Goal: Understand process/instructions: Learn how to perform a task or action

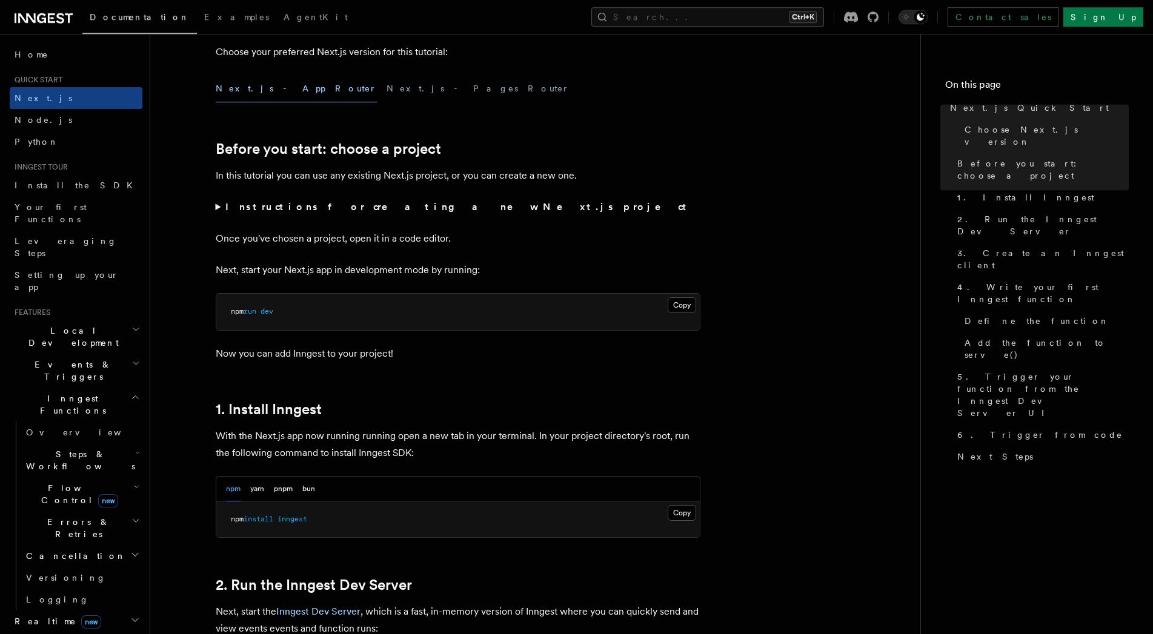
scroll to position [433, 0]
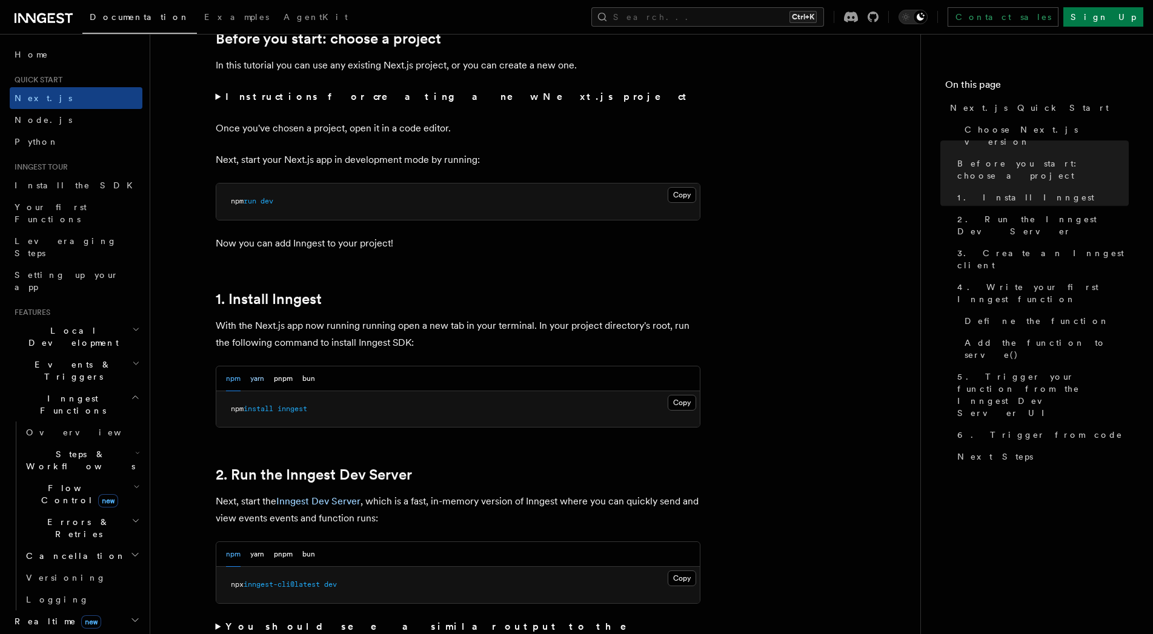
click at [250, 379] on button "yarn" at bounding box center [257, 379] width 14 height 25
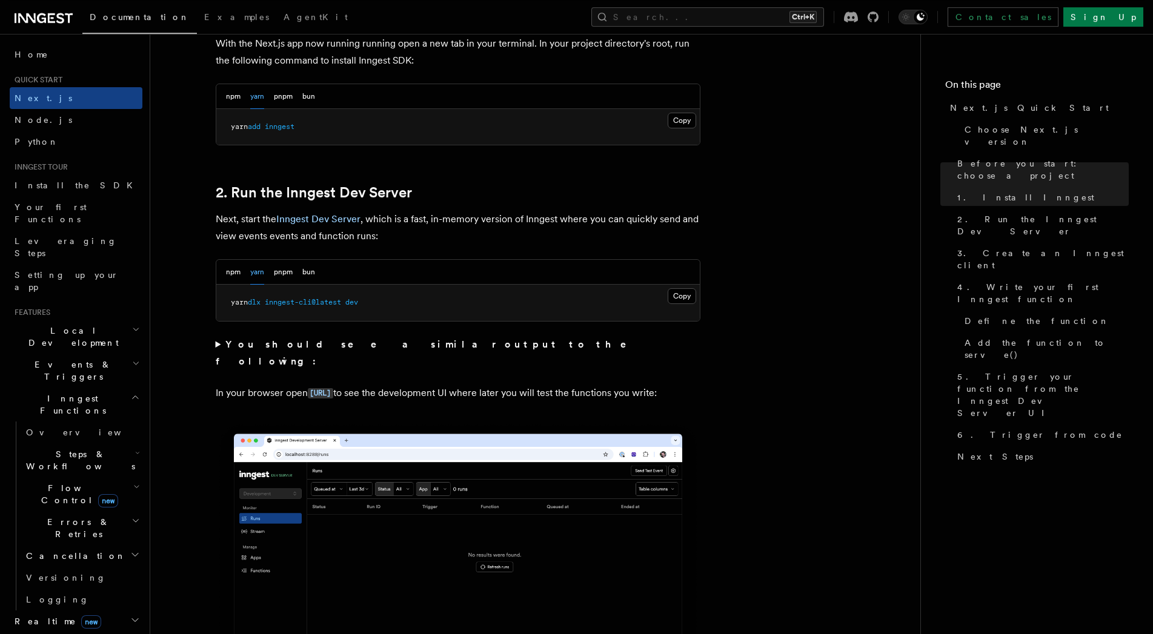
scroll to position [742, 0]
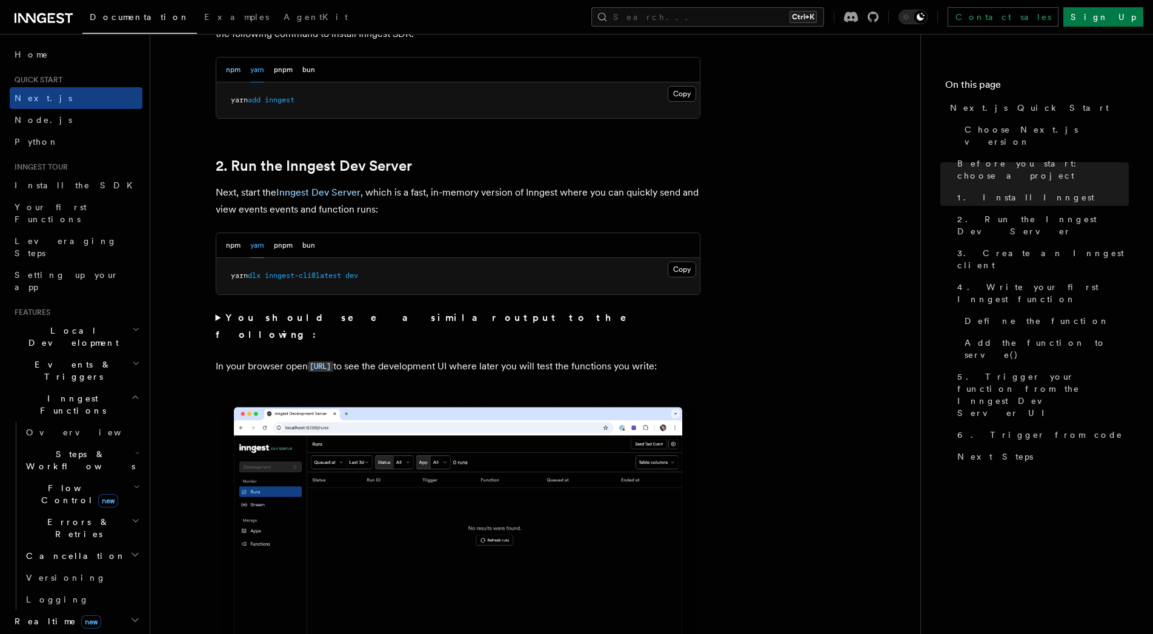
click at [235, 62] on button "npm" at bounding box center [233, 70] width 15 height 25
click at [255, 67] on button "yarn" at bounding box center [257, 70] width 14 height 25
click at [686, 273] on button "Copy Copied" at bounding box center [682, 270] width 28 height 16
click at [229, 246] on button "npm" at bounding box center [233, 245] width 15 height 25
click at [258, 246] on button "yarn" at bounding box center [257, 245] width 14 height 25
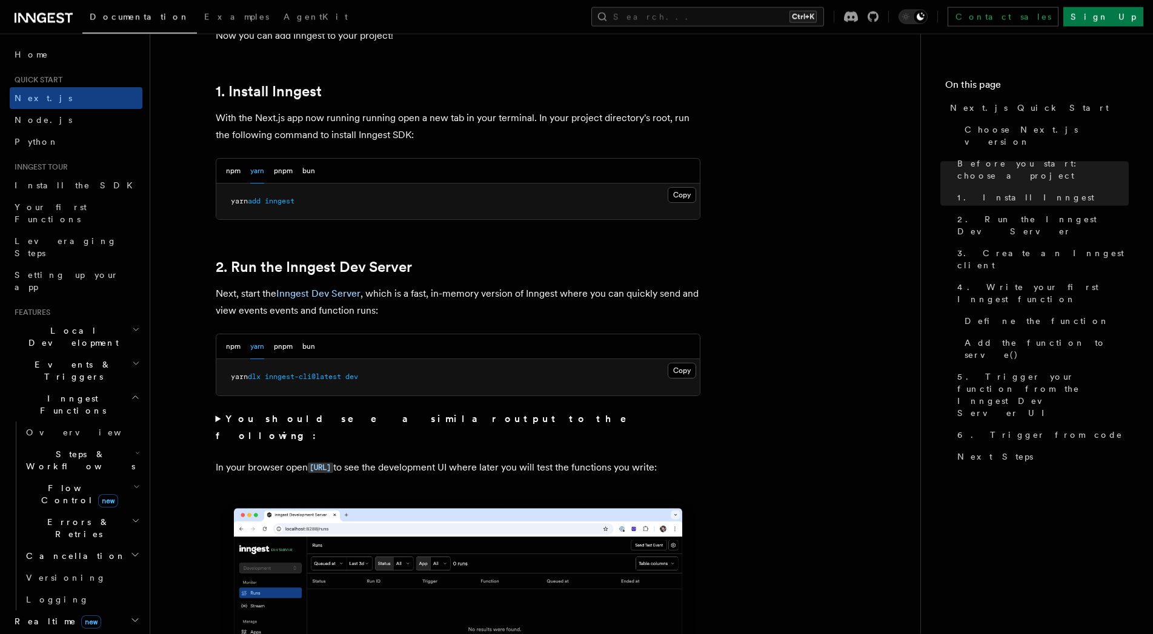
scroll to position [618, 0]
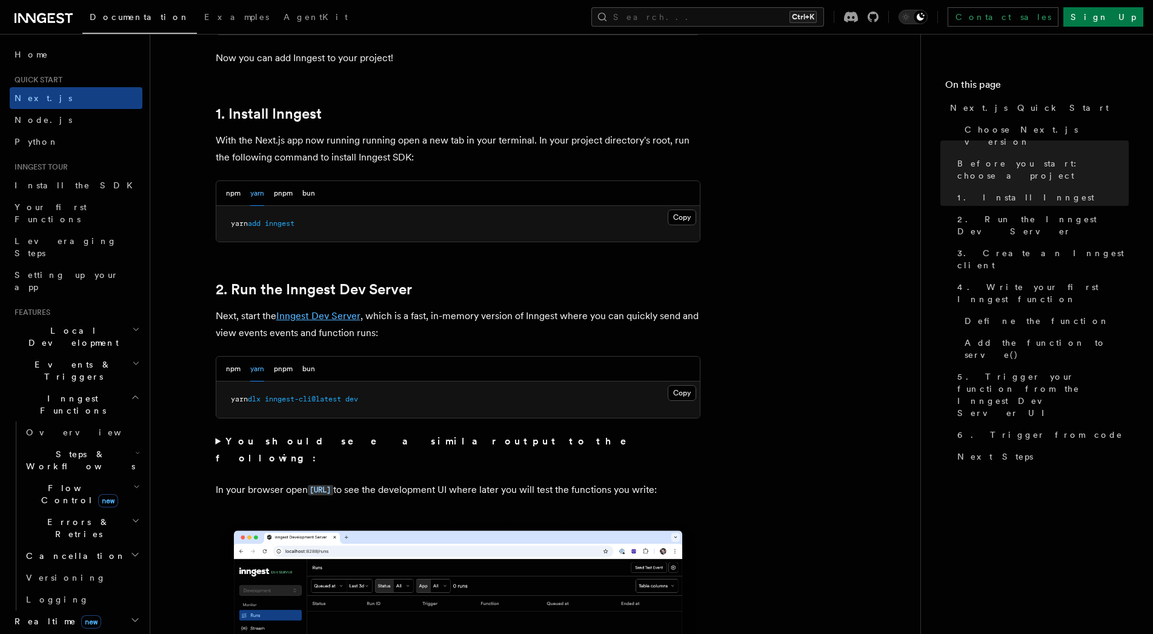
click at [338, 317] on link "Inngest Dev Server" at bounding box center [318, 316] width 84 height 12
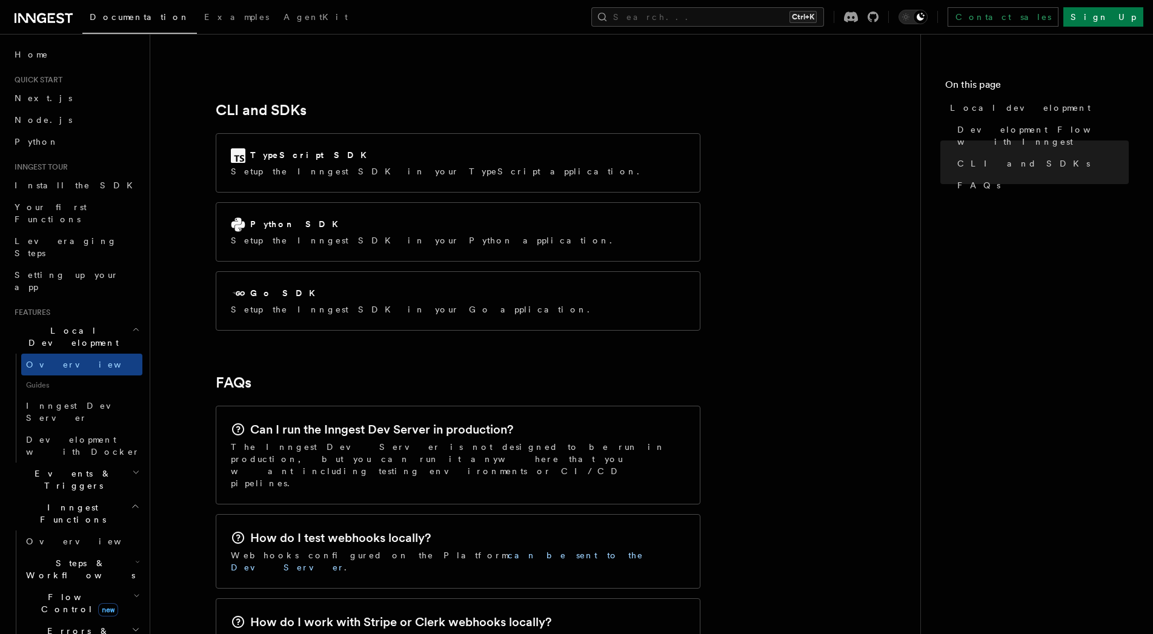
scroll to position [617, 0]
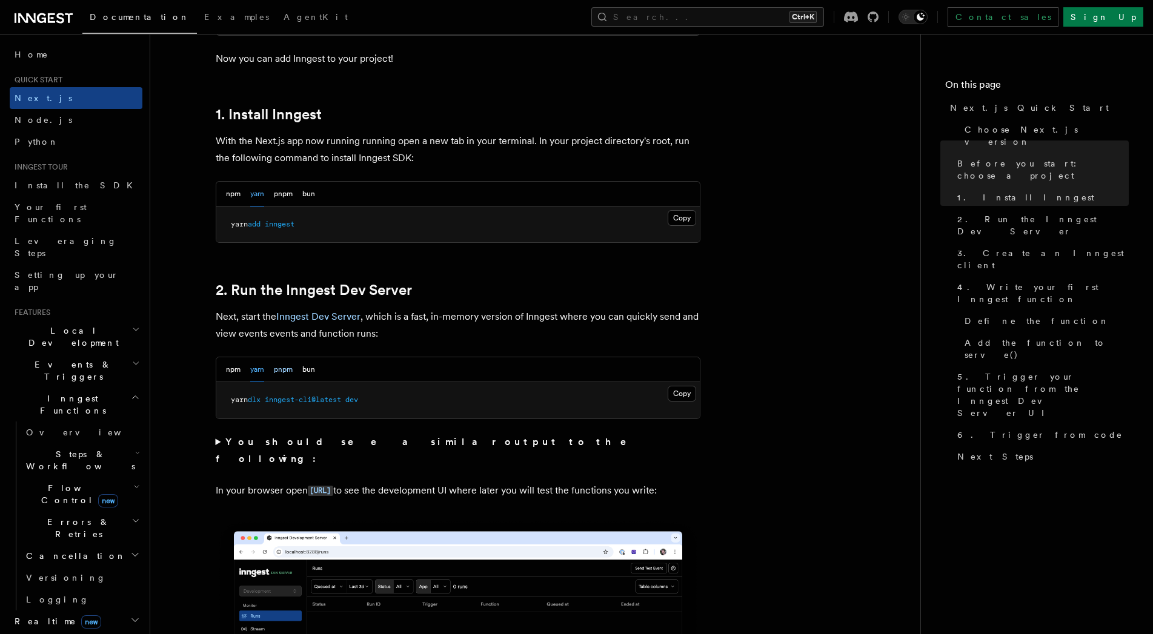
click at [292, 372] on button "pnpm" at bounding box center [283, 370] width 19 height 25
click at [305, 373] on button "bun" at bounding box center [308, 370] width 13 height 25
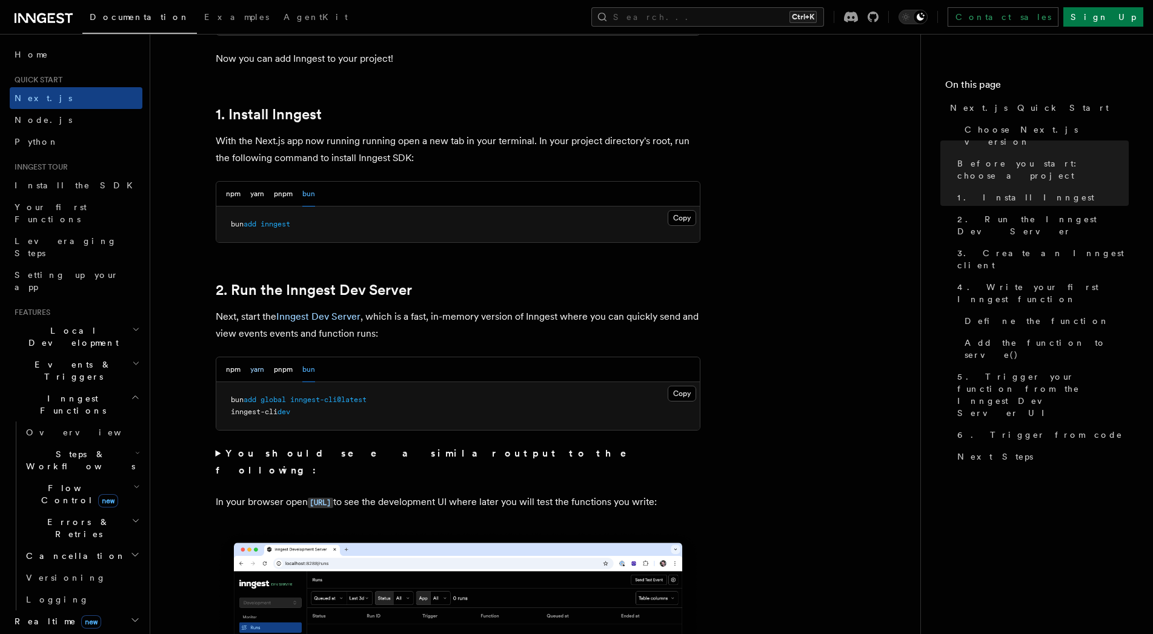
click at [262, 371] on button "yarn" at bounding box center [257, 370] width 14 height 25
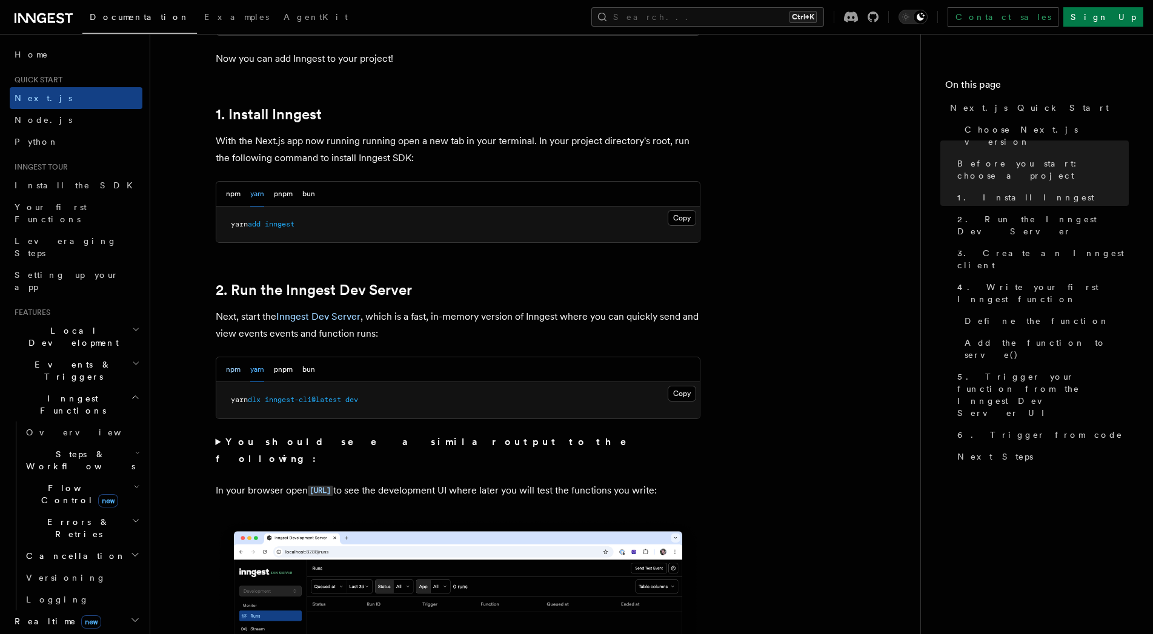
click at [230, 373] on button "npm" at bounding box center [233, 370] width 15 height 25
click at [252, 374] on button "yarn" at bounding box center [257, 370] width 14 height 25
click at [233, 372] on button "npm" at bounding box center [233, 370] width 15 height 25
click at [688, 393] on button "Copy Copied" at bounding box center [682, 394] width 28 height 16
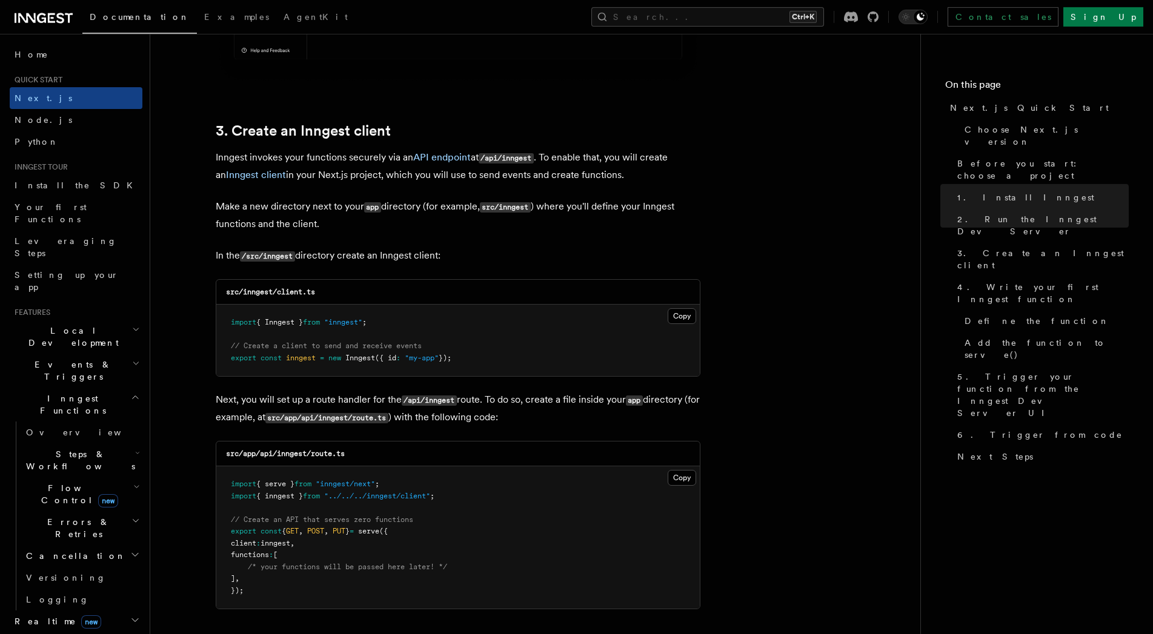
scroll to position [1483, 0]
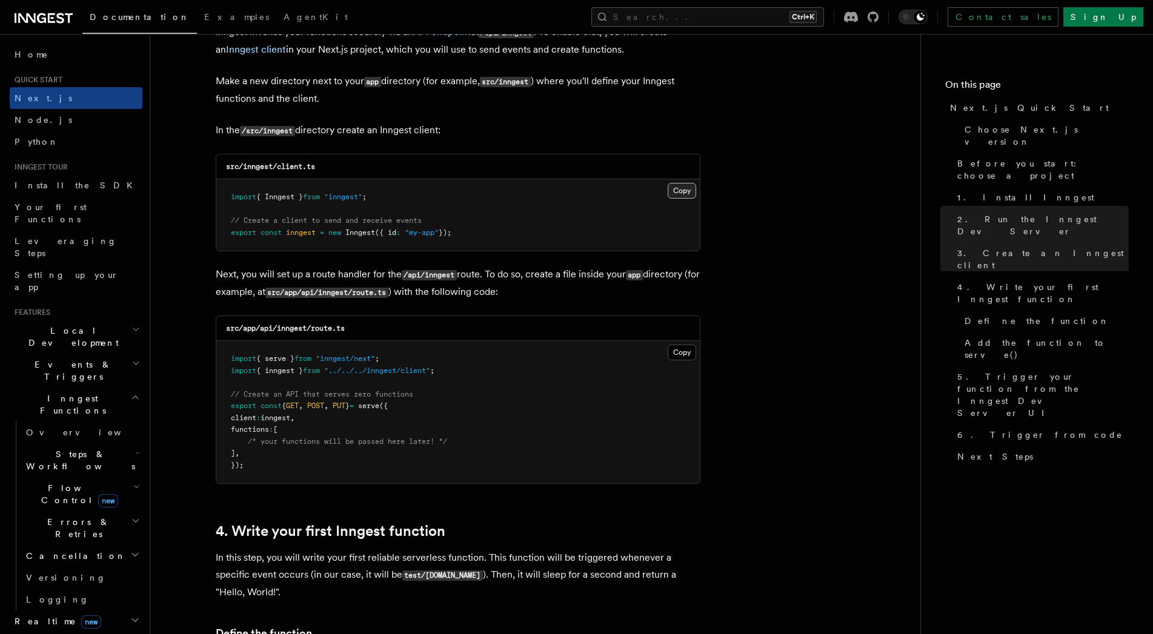
click at [677, 187] on button "Copy Copied" at bounding box center [682, 191] width 28 height 16
click at [689, 353] on button "Copy Copied" at bounding box center [682, 353] width 28 height 16
click at [684, 359] on button "Copy Copied" at bounding box center [682, 353] width 28 height 16
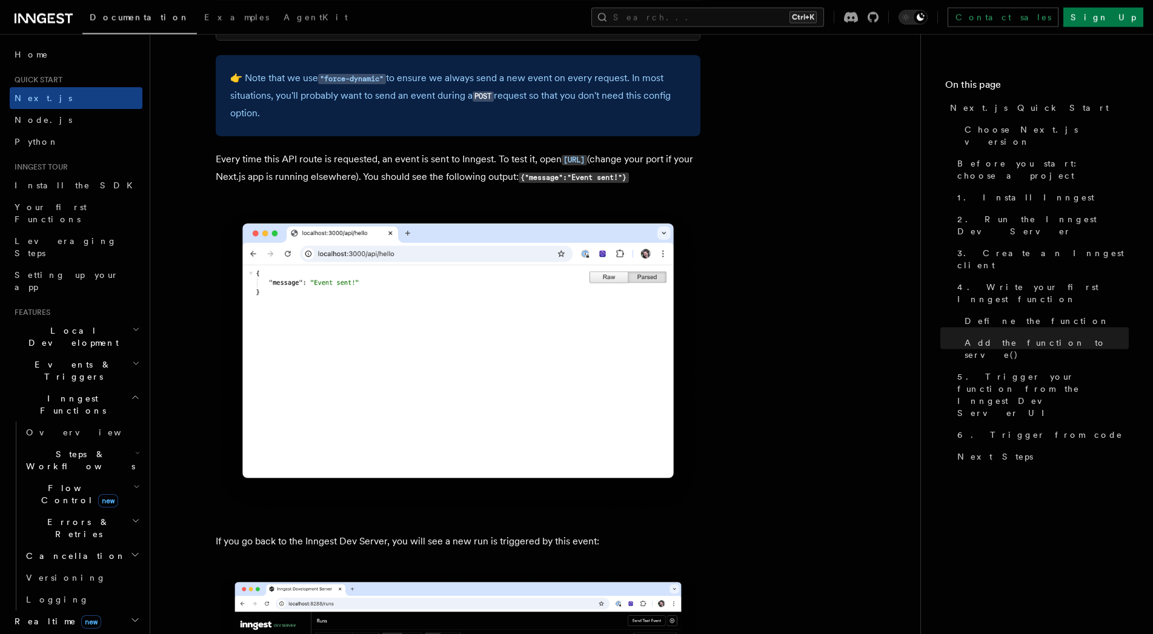
scroll to position [6675, 0]
